Goal: Transaction & Acquisition: Purchase product/service

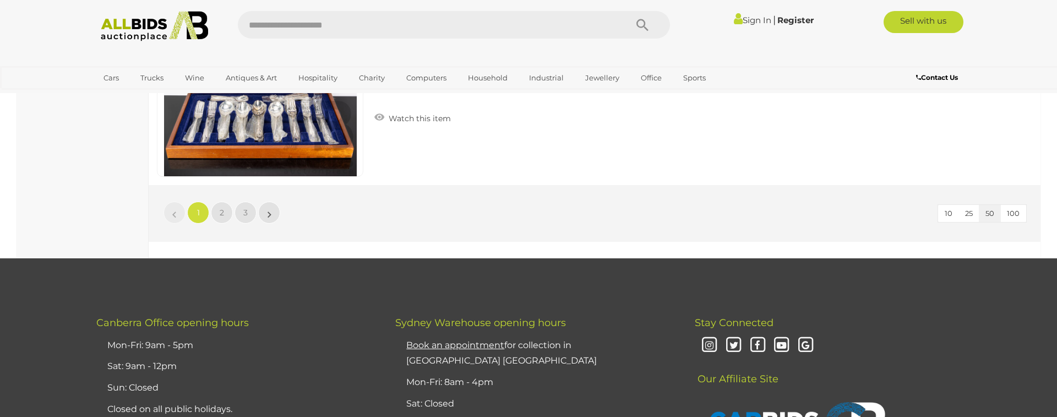
scroll to position [10559, 0]
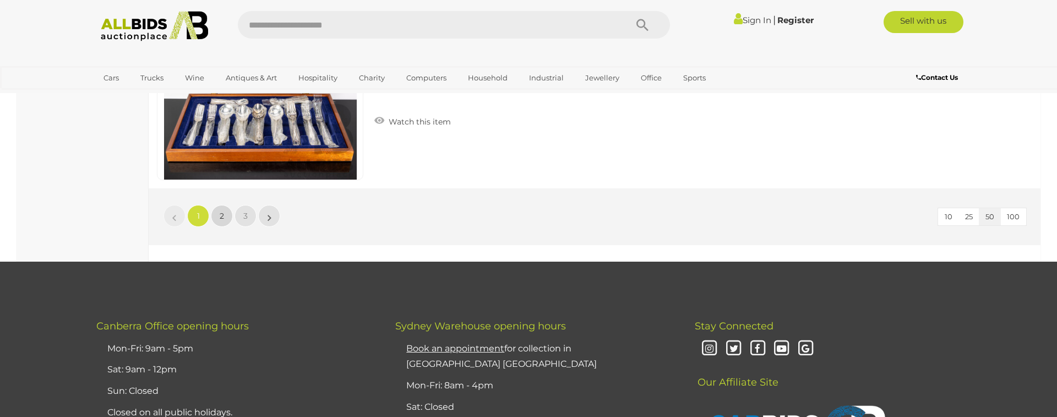
click at [220, 215] on span "2" at bounding box center [222, 216] width 4 height 10
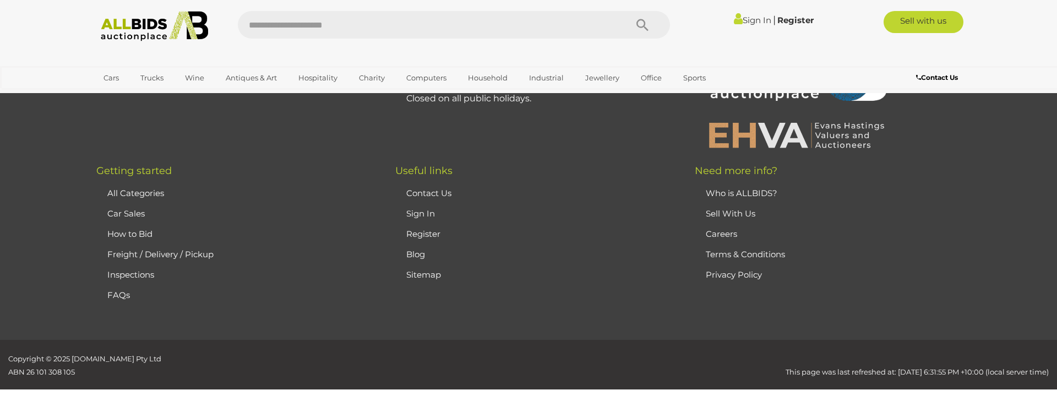
scroll to position [38, 0]
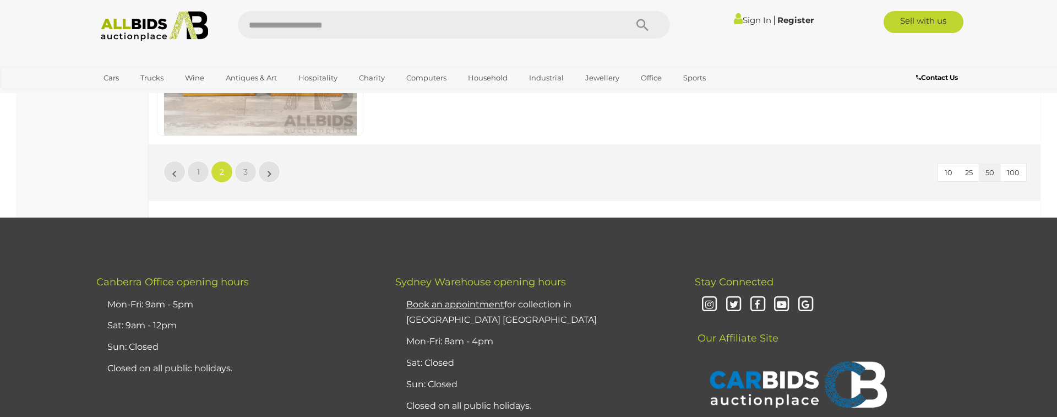
scroll to position [10609, 0]
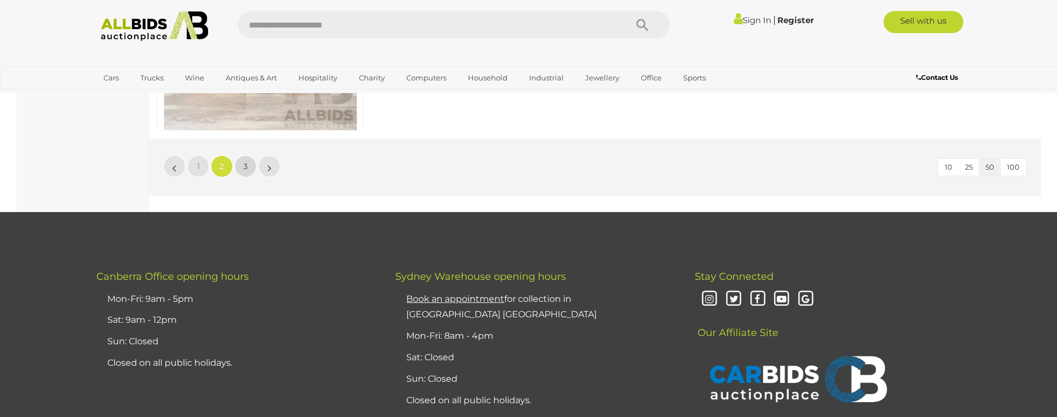
click at [245, 164] on span "3" at bounding box center [245, 166] width 4 height 10
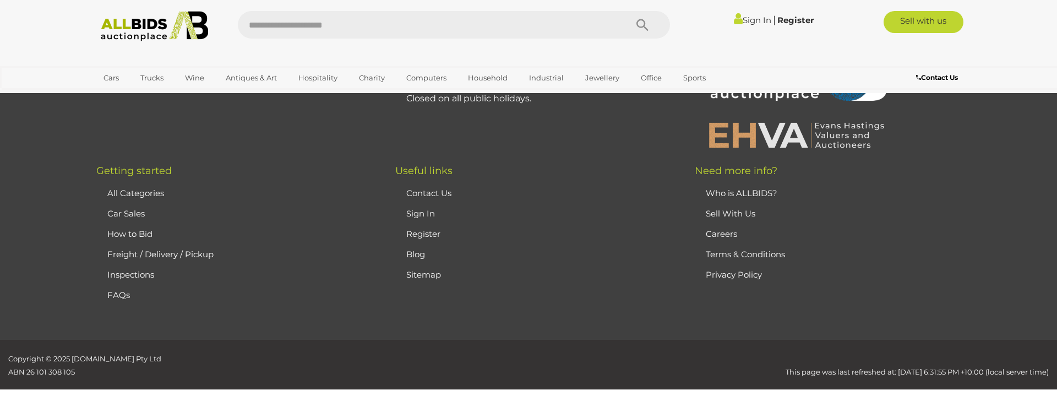
scroll to position [38, 0]
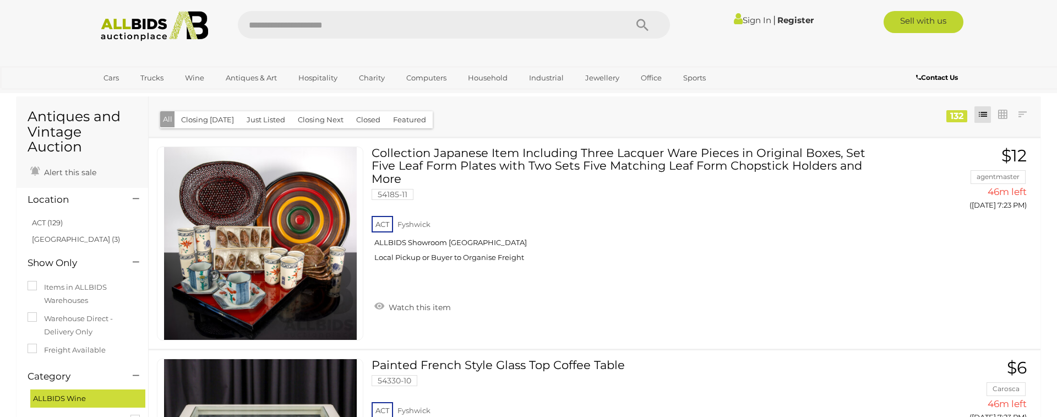
scroll to position [13, 0]
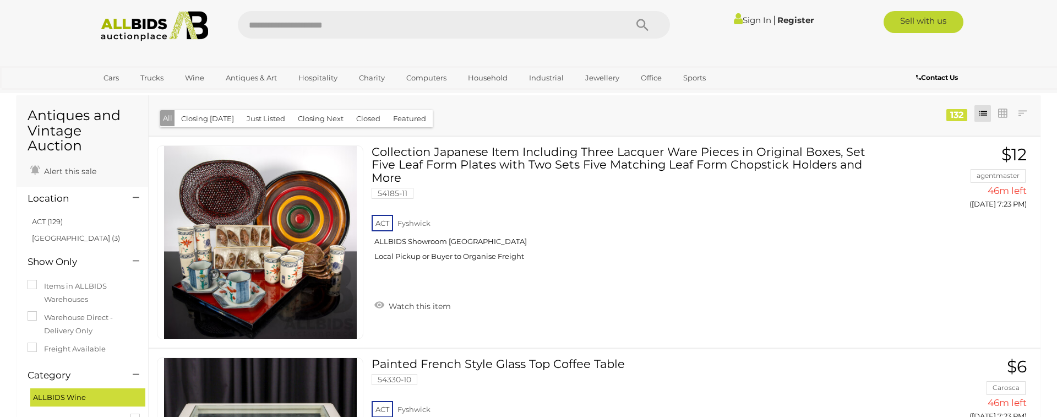
scroll to position [38, 0]
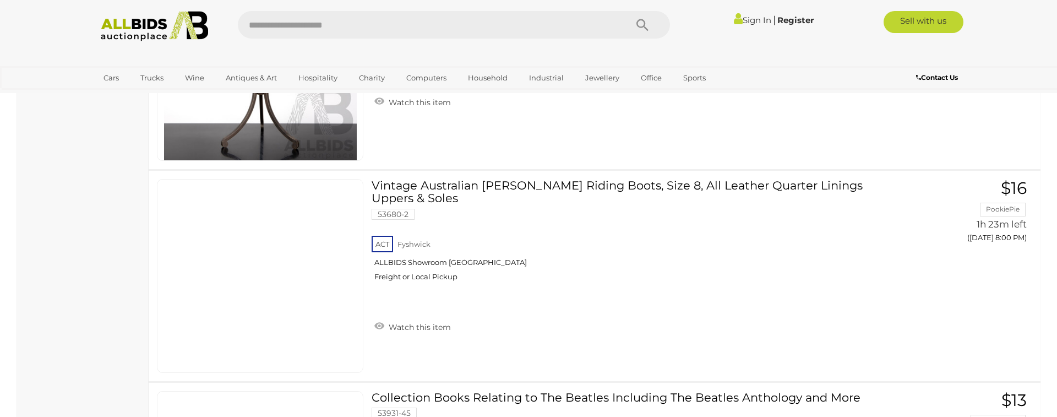
scroll to position [6339, 0]
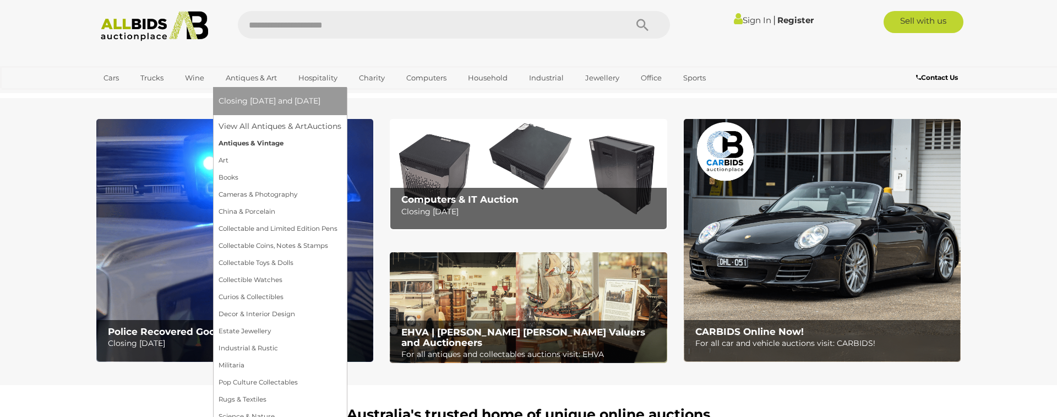
click at [251, 144] on link "Antiques & Vintage" at bounding box center [280, 143] width 123 height 17
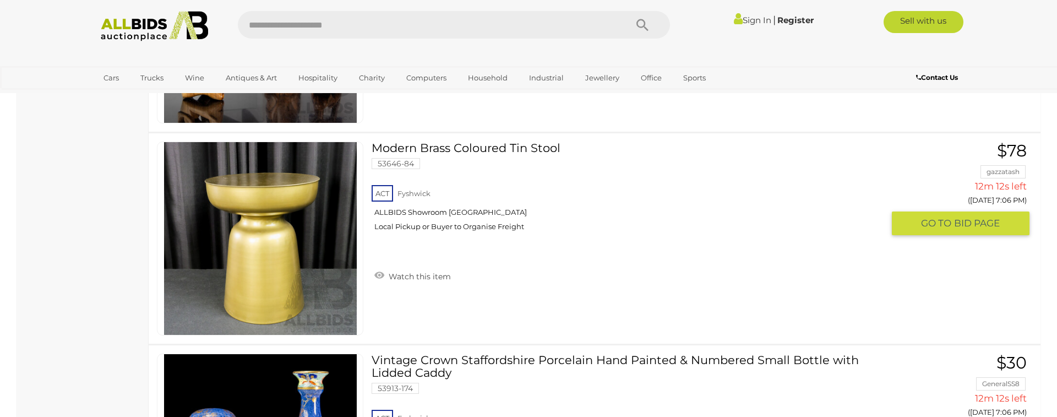
scroll to position [7094, 0]
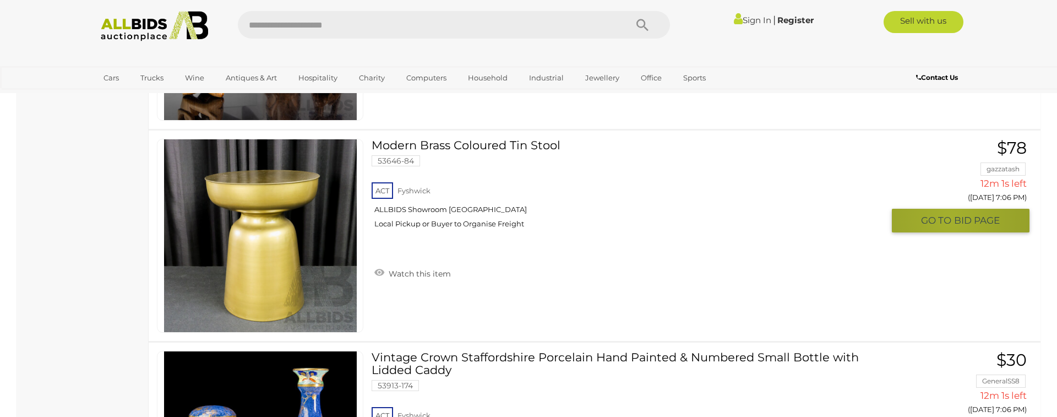
click at [950, 219] on span "GO TO" at bounding box center [937, 220] width 33 height 13
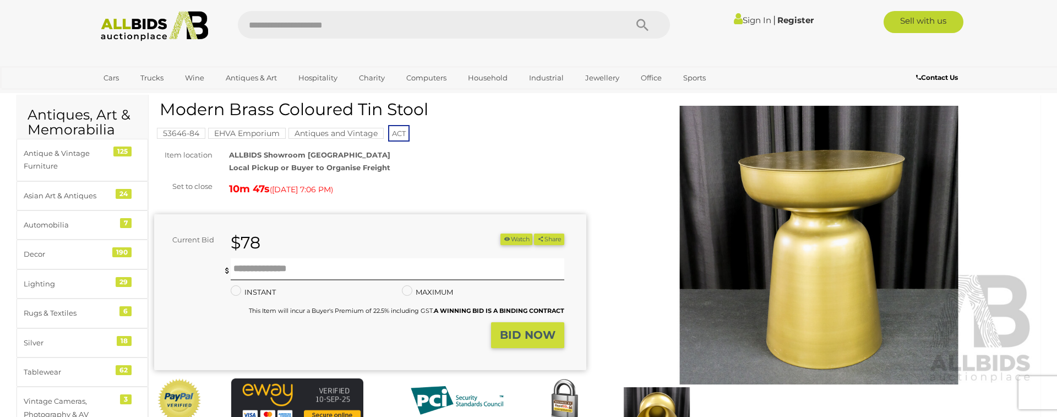
scroll to position [32, 0]
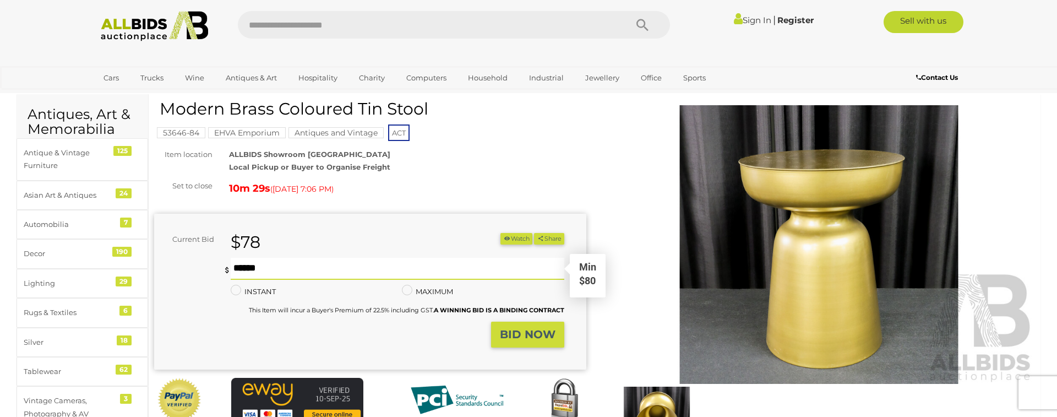
click at [248, 269] on input "text" at bounding box center [398, 269] width 334 height 22
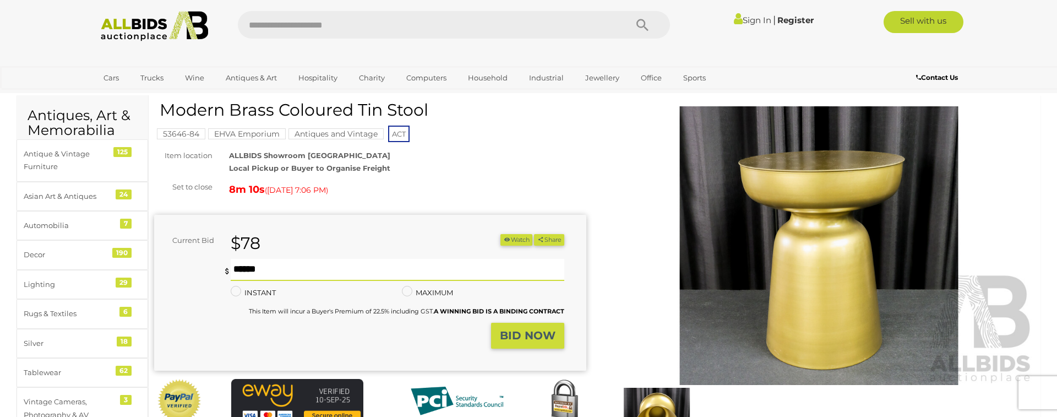
scroll to position [28, 0]
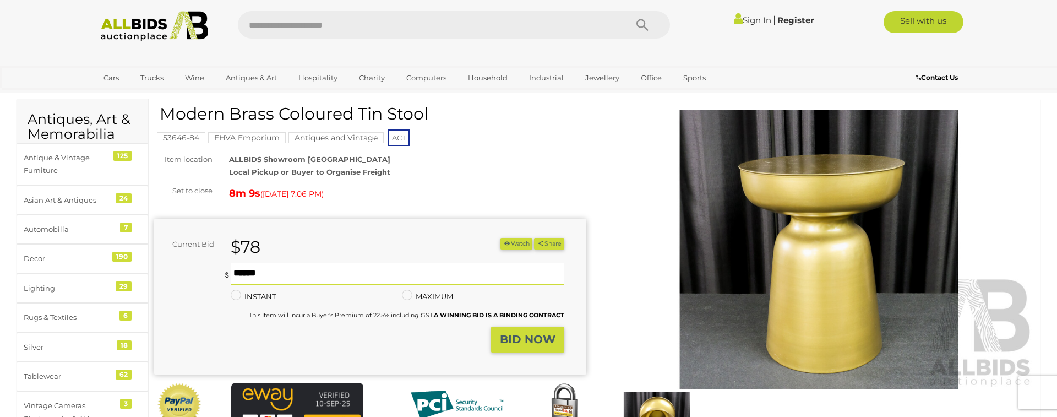
type input "***"
click at [529, 340] on strong "BID NOW" at bounding box center [528, 339] width 56 height 13
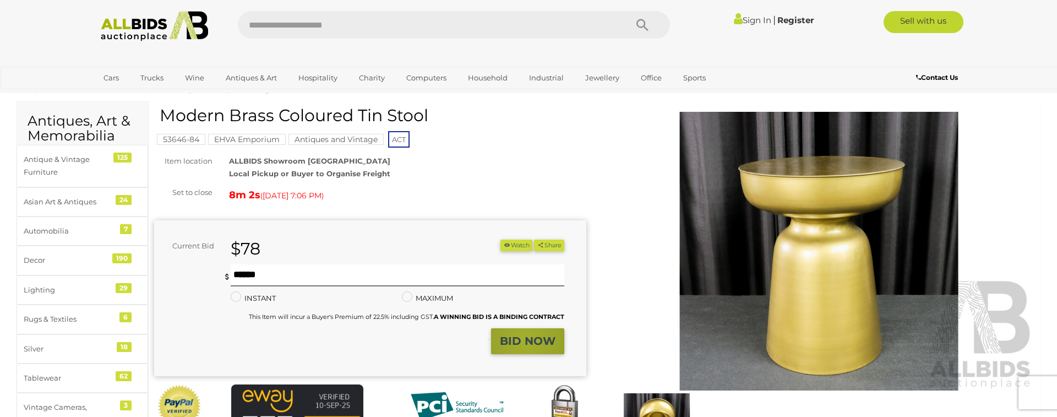
click at [526, 339] on strong "BID NOW" at bounding box center [528, 340] width 56 height 13
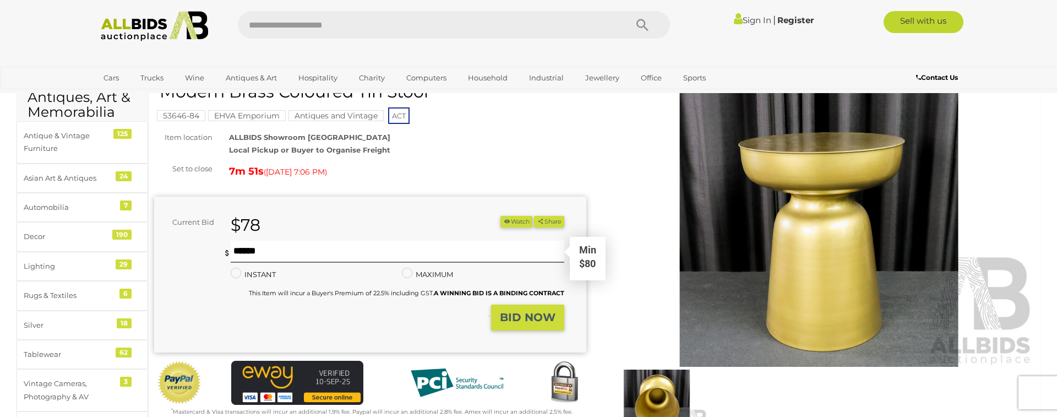
scroll to position [49, 0]
click at [520, 317] on strong "BID NOW" at bounding box center [528, 317] width 56 height 13
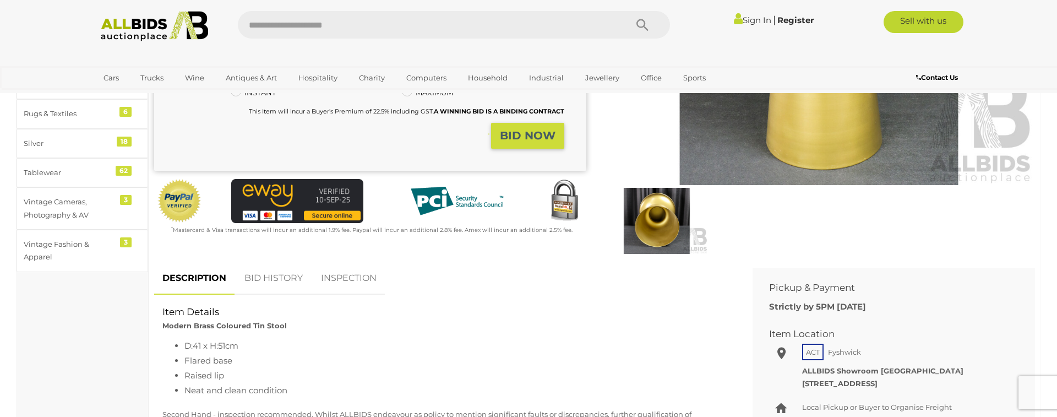
scroll to position [242, 0]
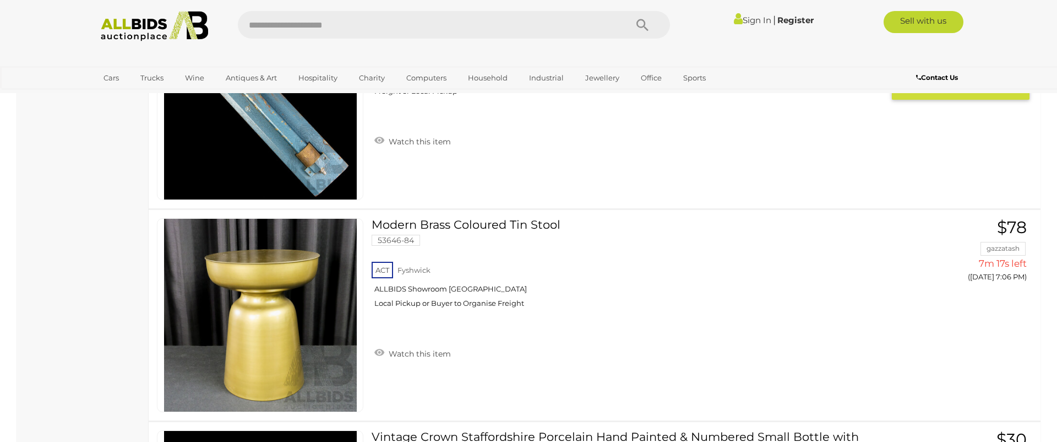
scroll to position [3969, 0]
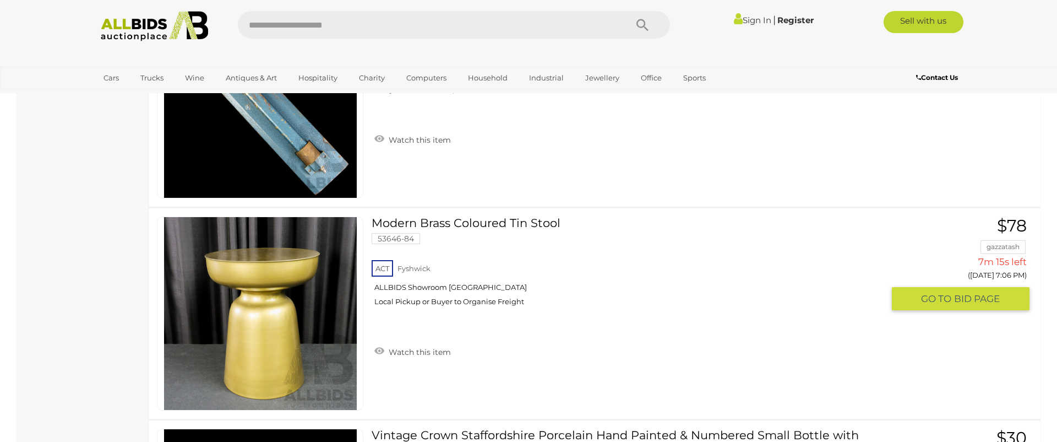
click at [979, 297] on span "BID PAGE" at bounding box center [977, 298] width 46 height 13
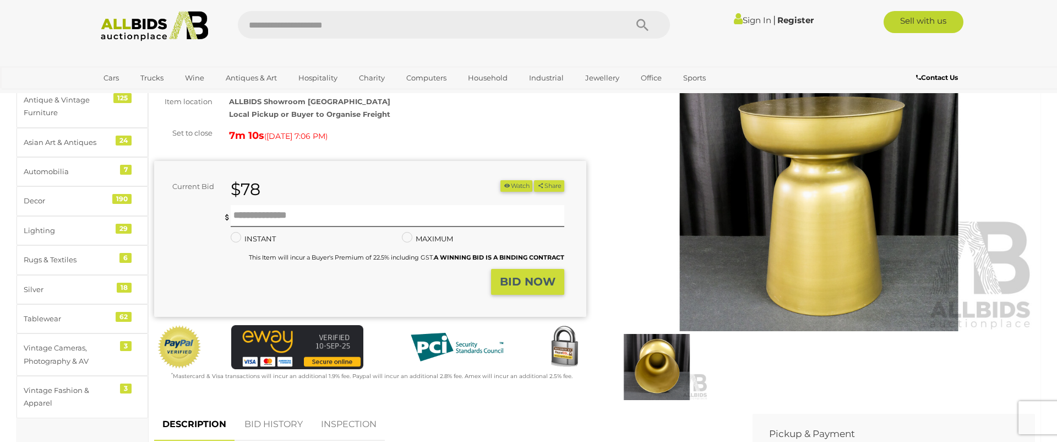
scroll to position [95, 0]
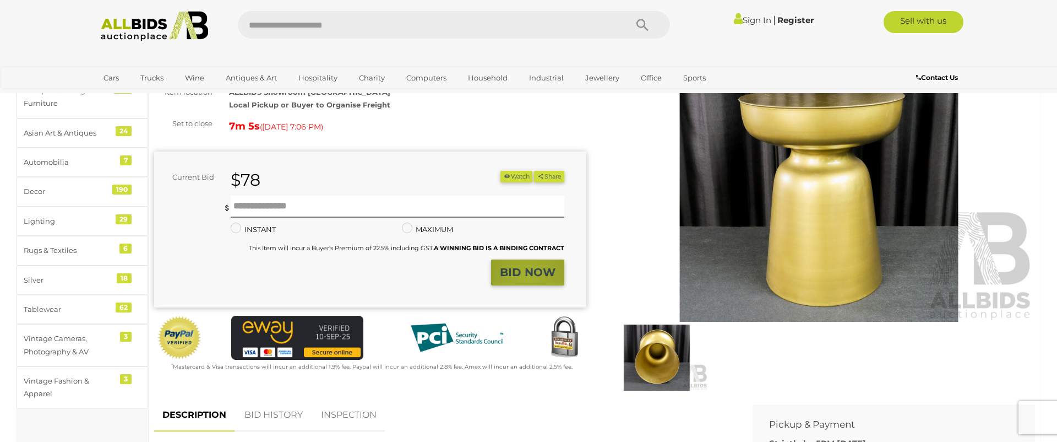
click at [529, 279] on strong "BID NOW" at bounding box center [528, 271] width 56 height 13
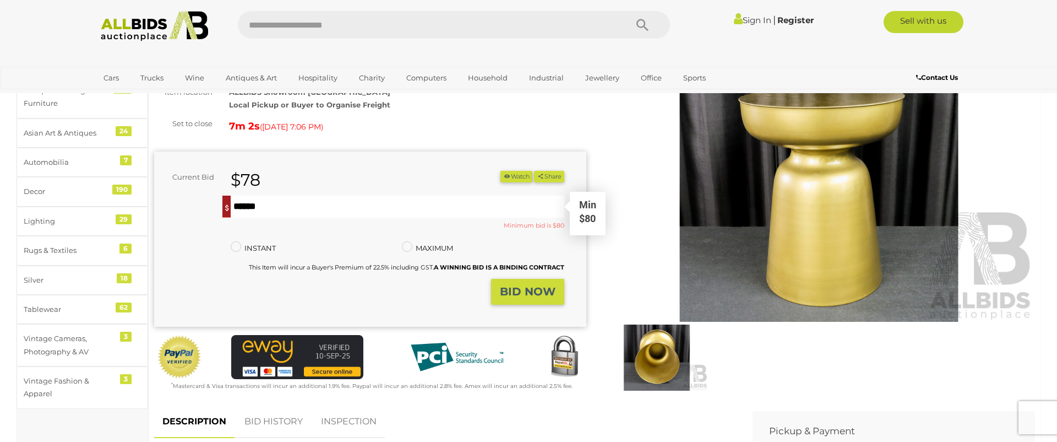
click at [247, 217] on input "text" at bounding box center [398, 206] width 334 height 22
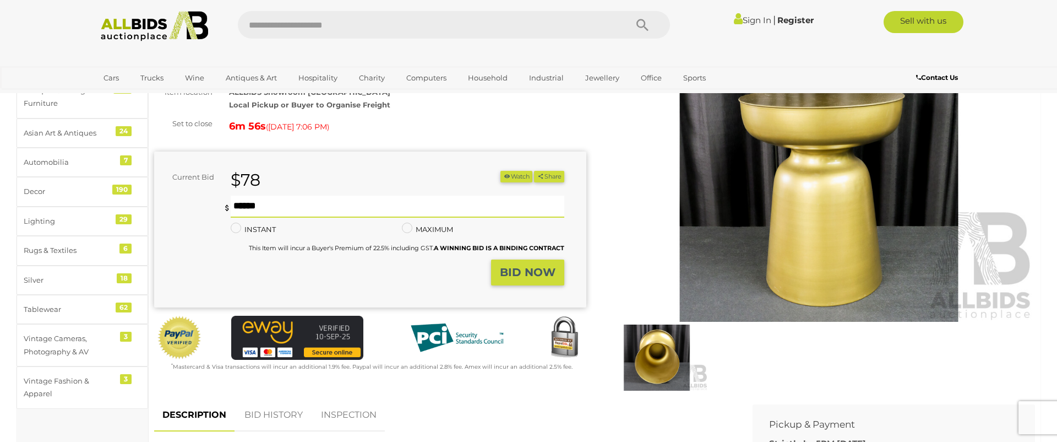
type input "***"
click at [518, 279] on strong "BID NOW" at bounding box center [528, 271] width 56 height 13
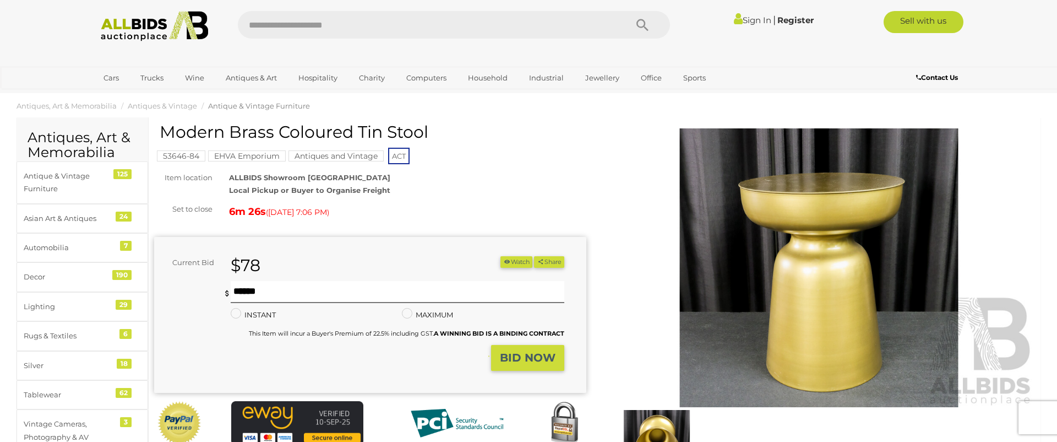
scroll to position [0, 0]
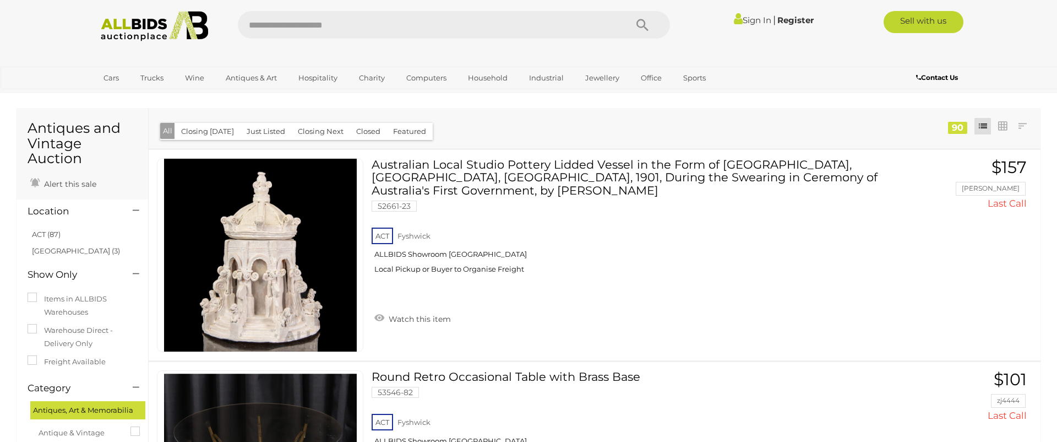
scroll to position [3696, 0]
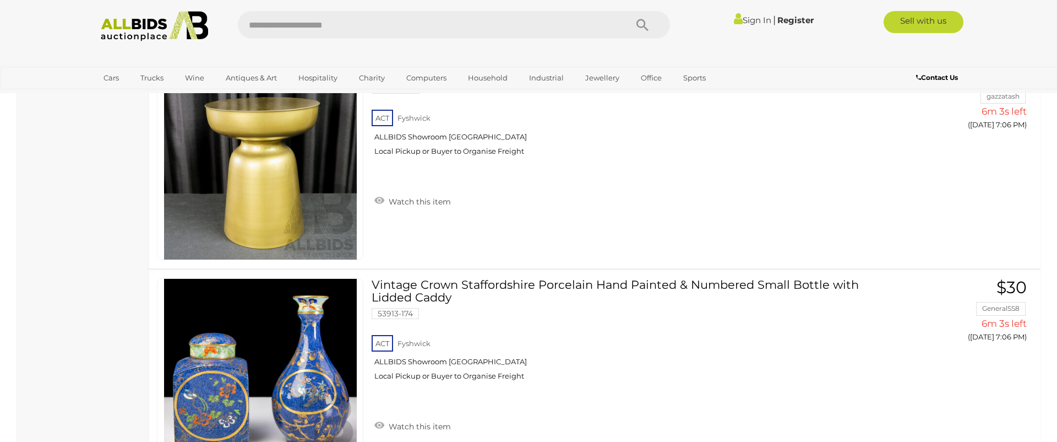
click at [747, 18] on link "Sign In" at bounding box center [752, 20] width 37 height 10
click at [747, 19] on link "Sign In" at bounding box center [752, 20] width 37 height 10
click at [747, 20] on link "Sign In" at bounding box center [752, 20] width 37 height 10
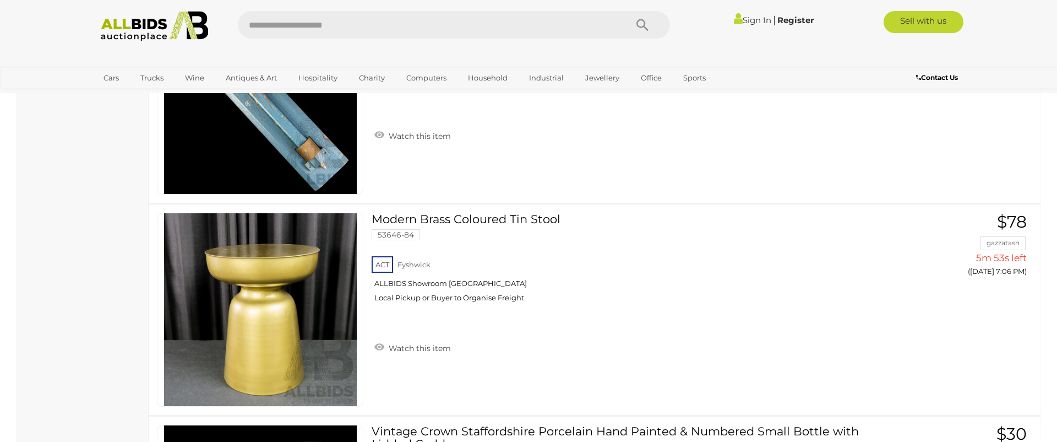
scroll to position [3552, 0]
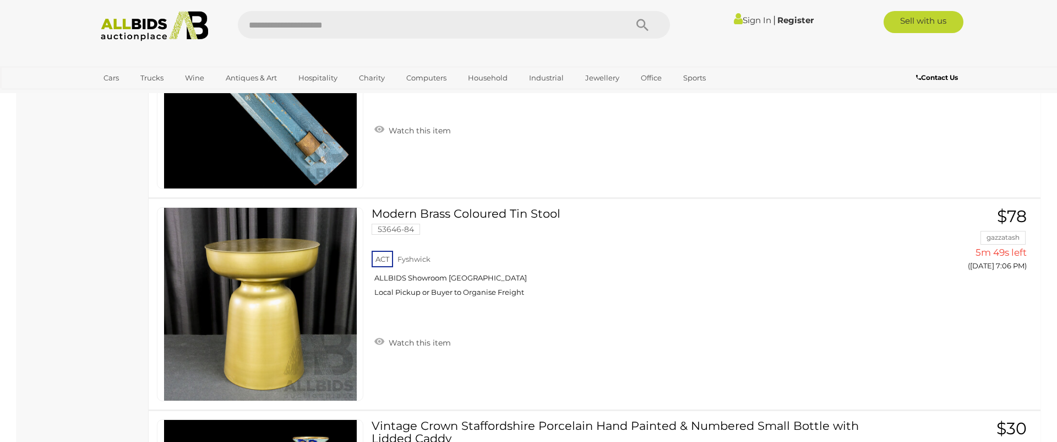
click at [737, 23] on link "Sign In" at bounding box center [752, 20] width 37 height 10
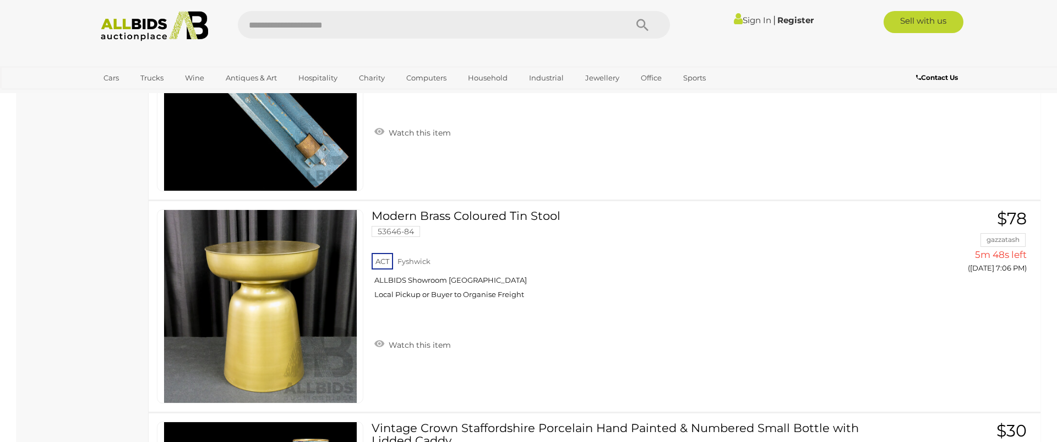
click at [737, 23] on link "Sign In" at bounding box center [752, 20] width 37 height 10
click at [743, 18] on link "Sign In" at bounding box center [752, 20] width 37 height 10
click at [798, 21] on link "Register" at bounding box center [795, 20] width 36 height 10
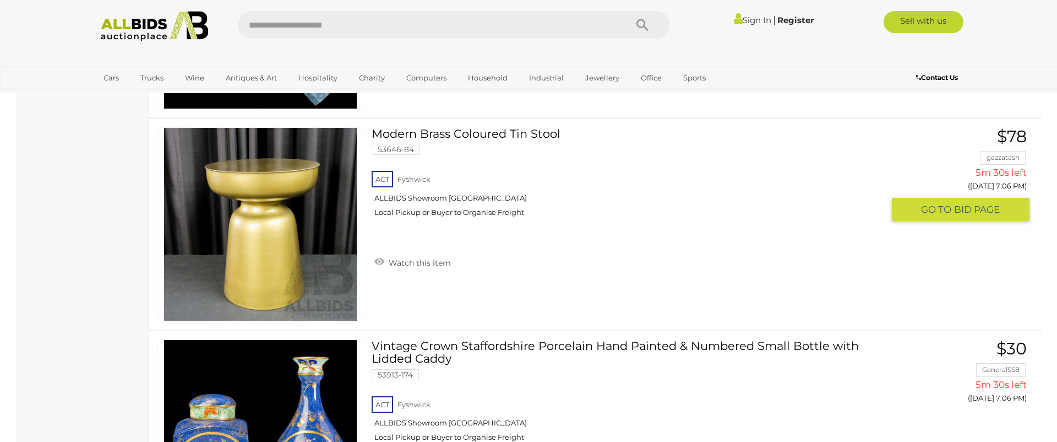
scroll to position [3635, 0]
click at [955, 209] on span "BID PAGE" at bounding box center [977, 209] width 46 height 13
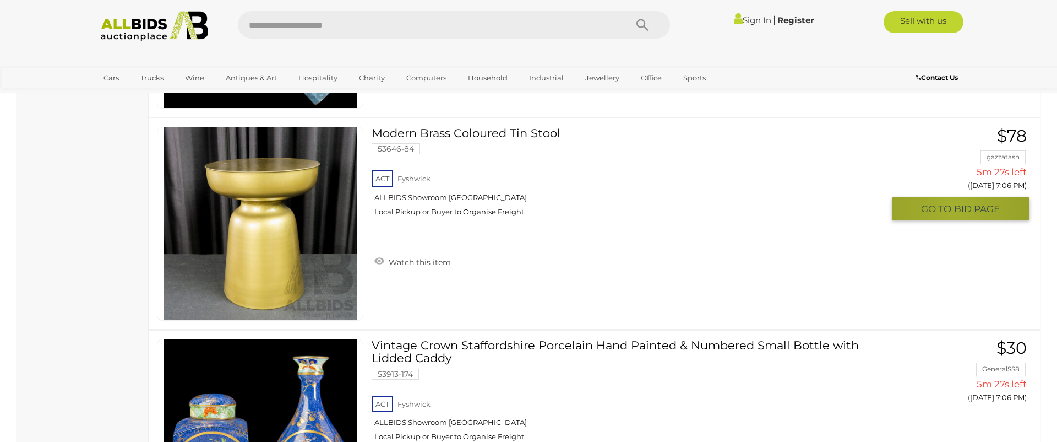
scroll to position [3634, 0]
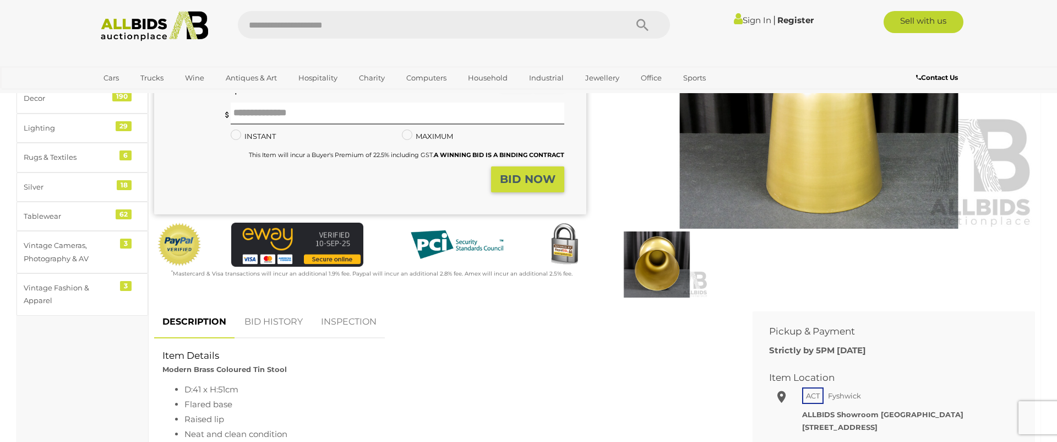
scroll to position [189, 0]
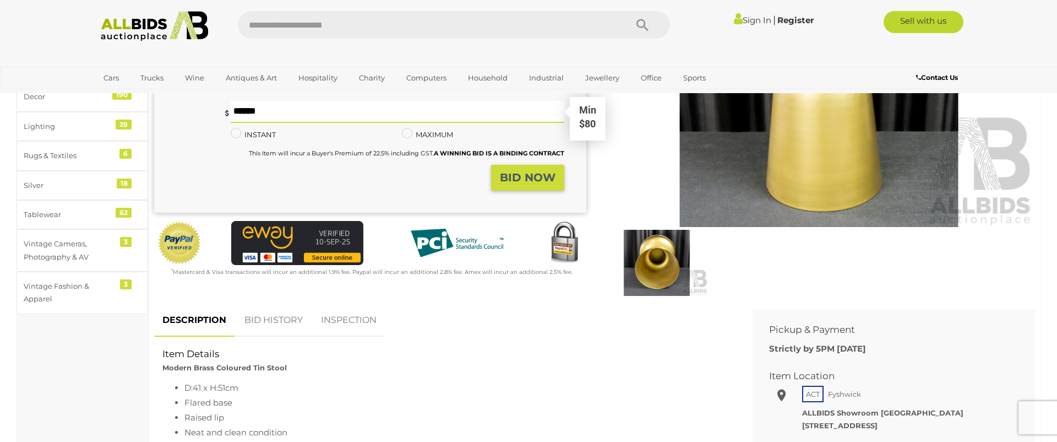
click at [264, 123] on input "text" at bounding box center [398, 112] width 334 height 22
type input "***"
click at [514, 176] on strong "BID NOW" at bounding box center [528, 177] width 56 height 13
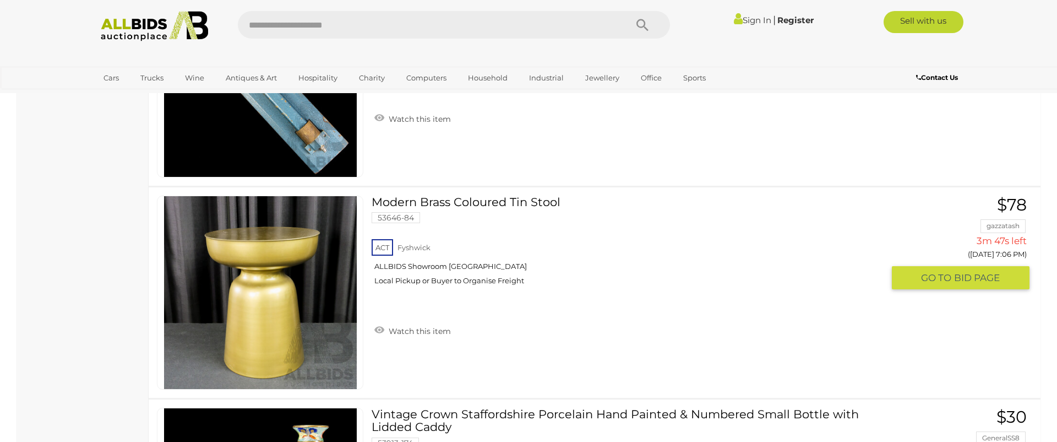
scroll to position [2082, 0]
click at [959, 282] on span "BID PAGE" at bounding box center [977, 278] width 46 height 13
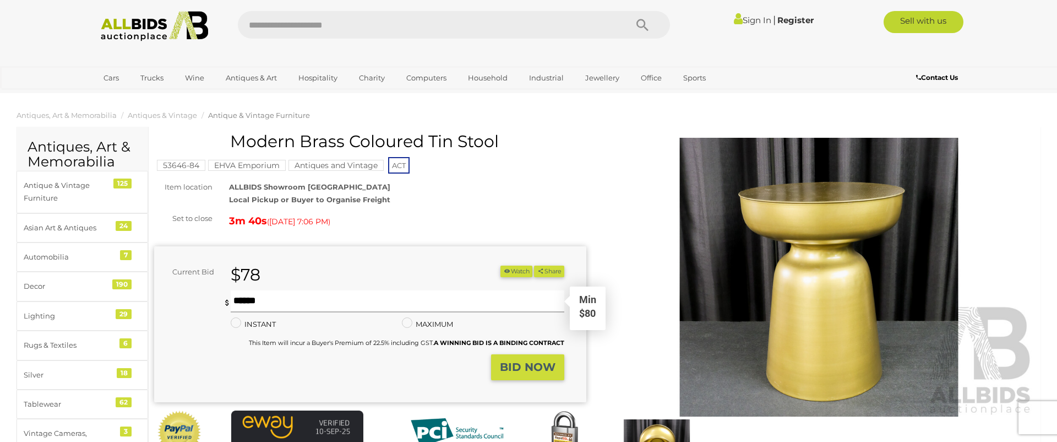
click at [254, 312] on input "text" at bounding box center [398, 301] width 334 height 22
type input "***"
click at [535, 373] on strong "BID NOW" at bounding box center [528, 366] width 56 height 13
click at [269, 301] on input "***" at bounding box center [398, 301] width 334 height 22
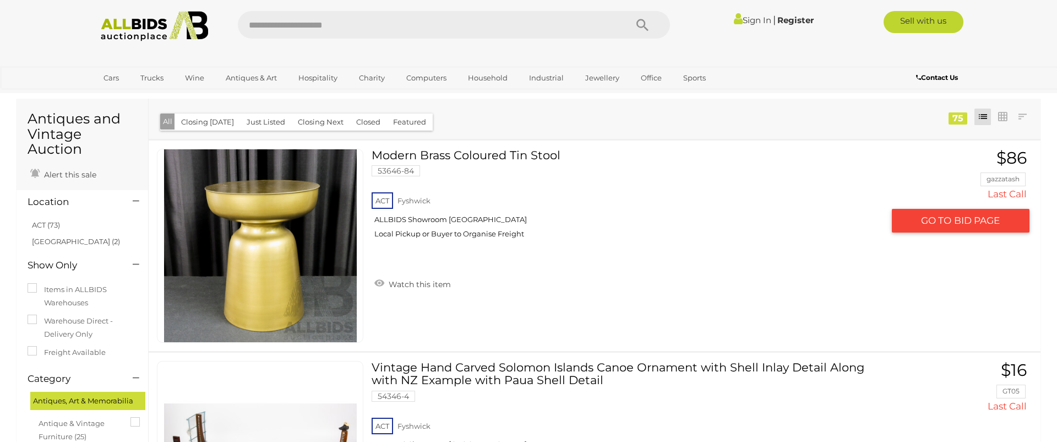
scroll to position [6, 0]
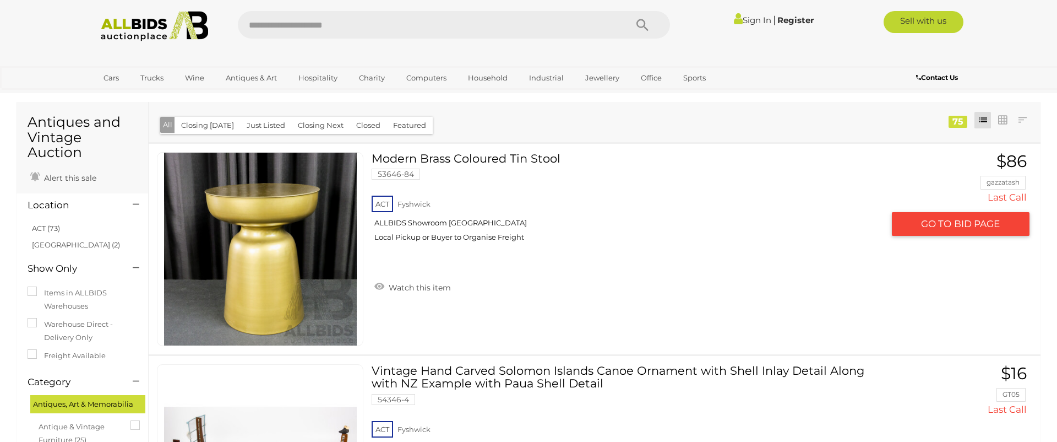
click at [968, 226] on span "BID PAGE" at bounding box center [977, 223] width 46 height 13
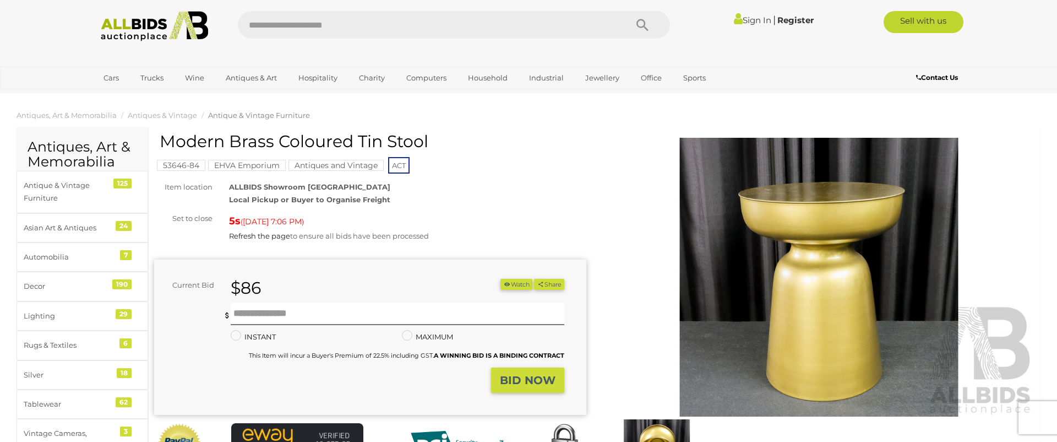
click at [297, 284] on div "$86" at bounding box center [324, 288] width 205 height 19
click at [262, 313] on input "text" at bounding box center [398, 314] width 334 height 22
